Goal: Information Seeking & Learning: Learn about a topic

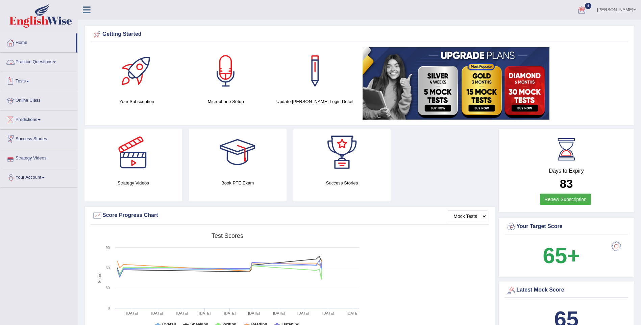
click at [25, 63] on link "Practice Questions" at bounding box center [38, 61] width 77 height 17
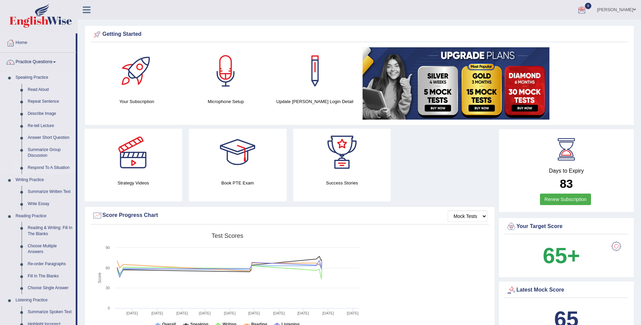
click at [39, 166] on link "Respond To A Situation" at bounding box center [50, 168] width 51 height 12
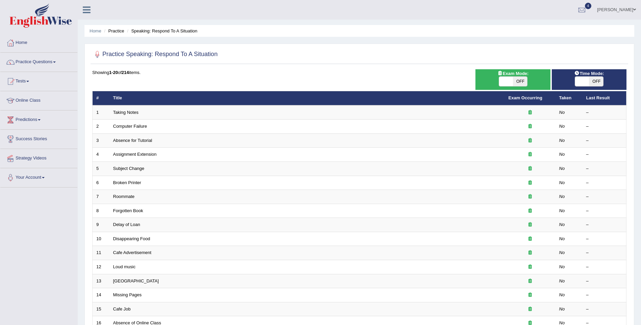
click at [517, 82] on span "OFF" at bounding box center [520, 81] width 14 height 9
checkbox input "true"
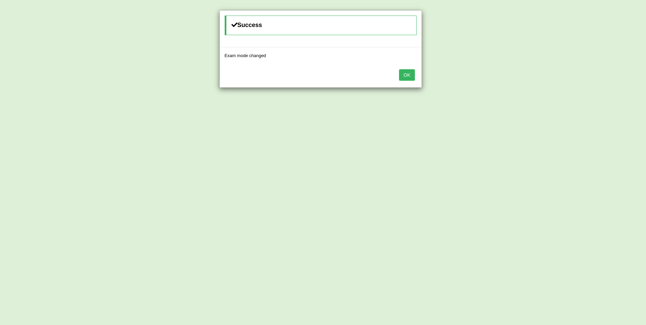
click at [405, 74] on button "OK" at bounding box center [407, 74] width 16 height 11
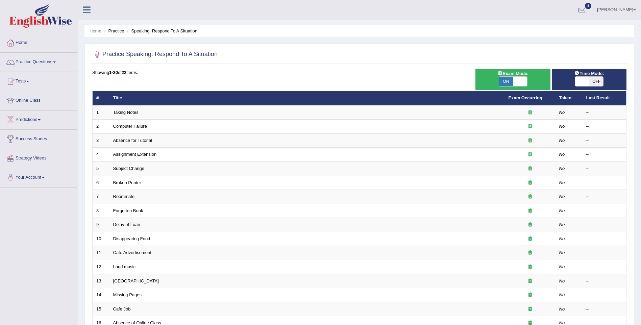
click at [594, 81] on span "OFF" at bounding box center [596, 81] width 14 height 9
checkbox input "true"
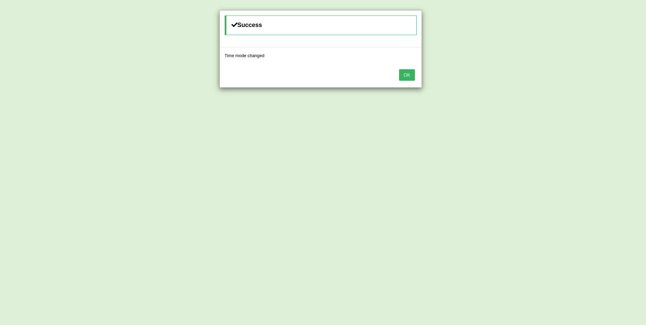
click at [412, 77] on button "OK" at bounding box center [407, 74] width 16 height 11
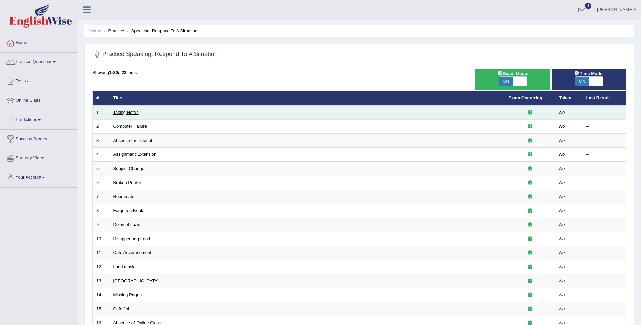
click at [133, 111] on link "Taking Notes" at bounding box center [125, 112] width 25 height 5
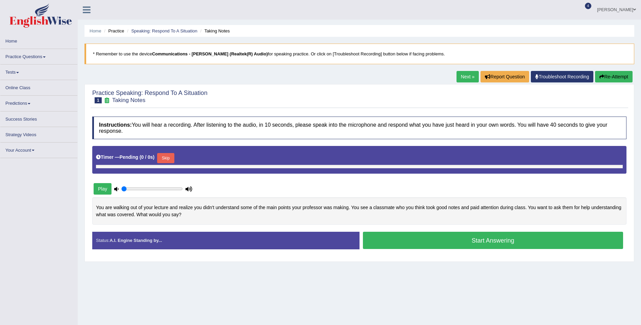
type input "0.05"
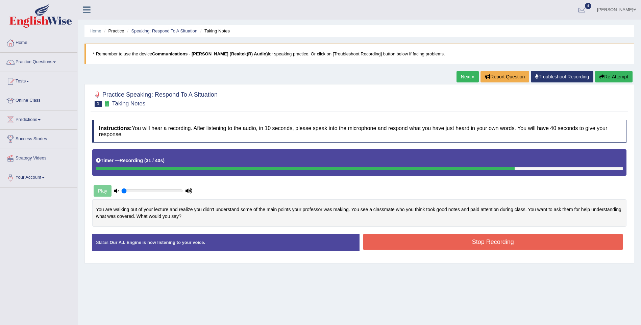
click at [518, 247] on button "Stop Recording" at bounding box center [493, 242] width 261 height 16
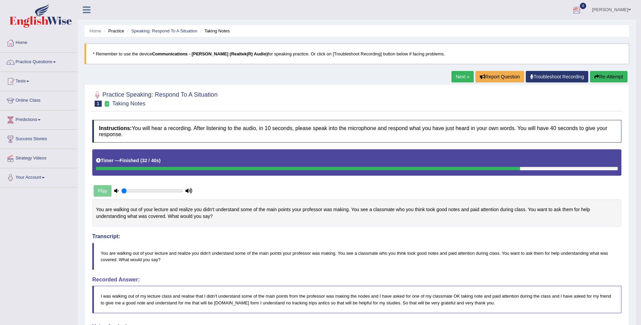
click at [467, 78] on link "Next »" at bounding box center [463, 76] width 22 height 11
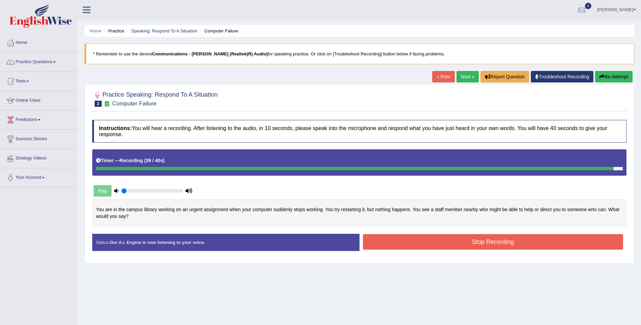
click at [476, 243] on button "Stop Recording" at bounding box center [493, 242] width 261 height 16
